Goal: Go to known website: Access a specific website the user already knows

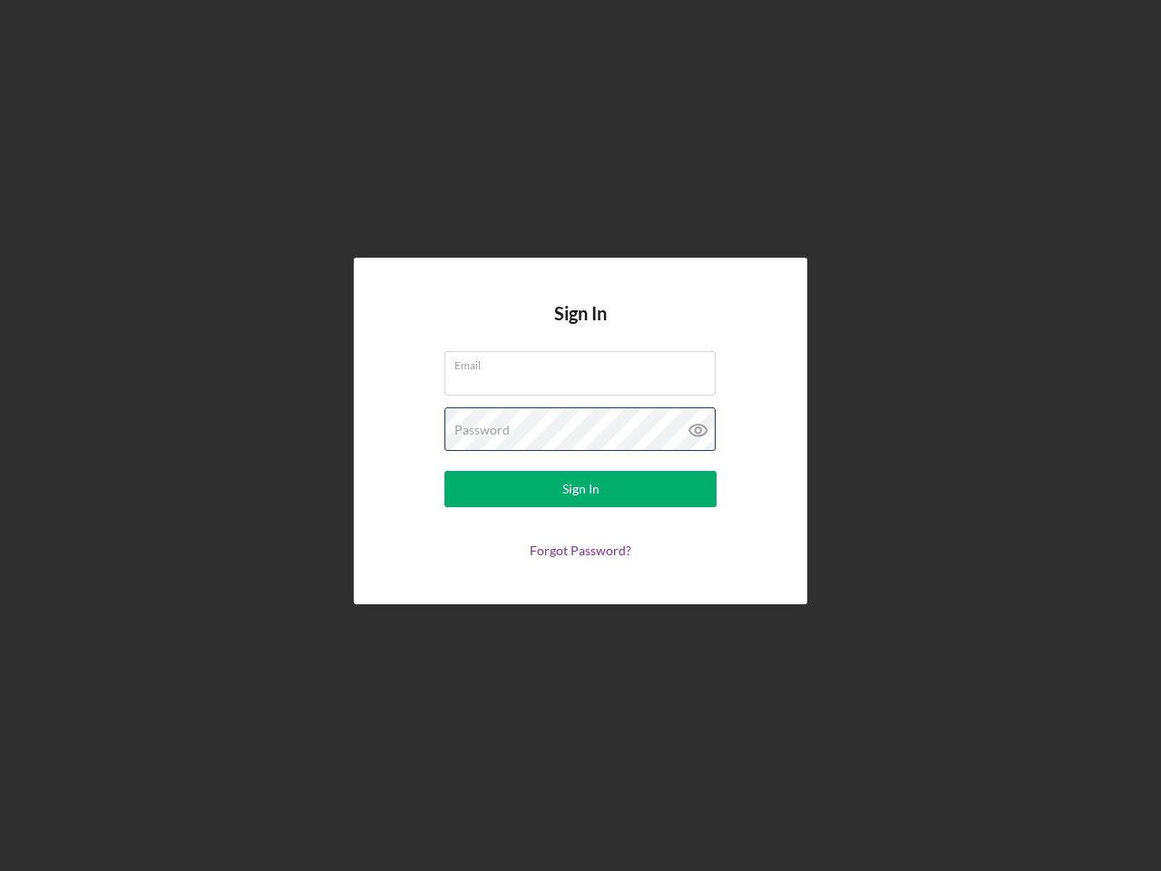
click at [581, 435] on div "Password" at bounding box center [580, 429] width 272 height 45
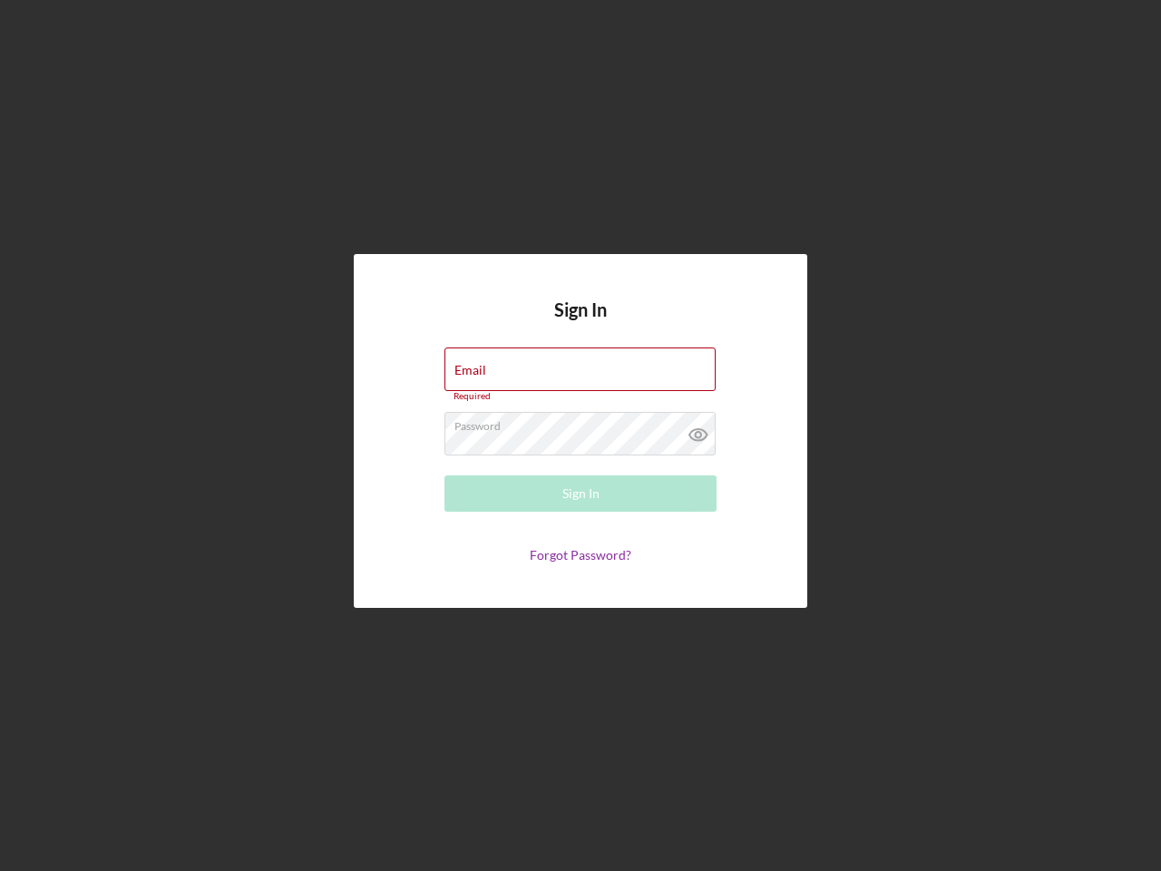
click at [698, 430] on icon at bounding box center [698, 434] width 45 height 45
